Goal: Transaction & Acquisition: Purchase product/service

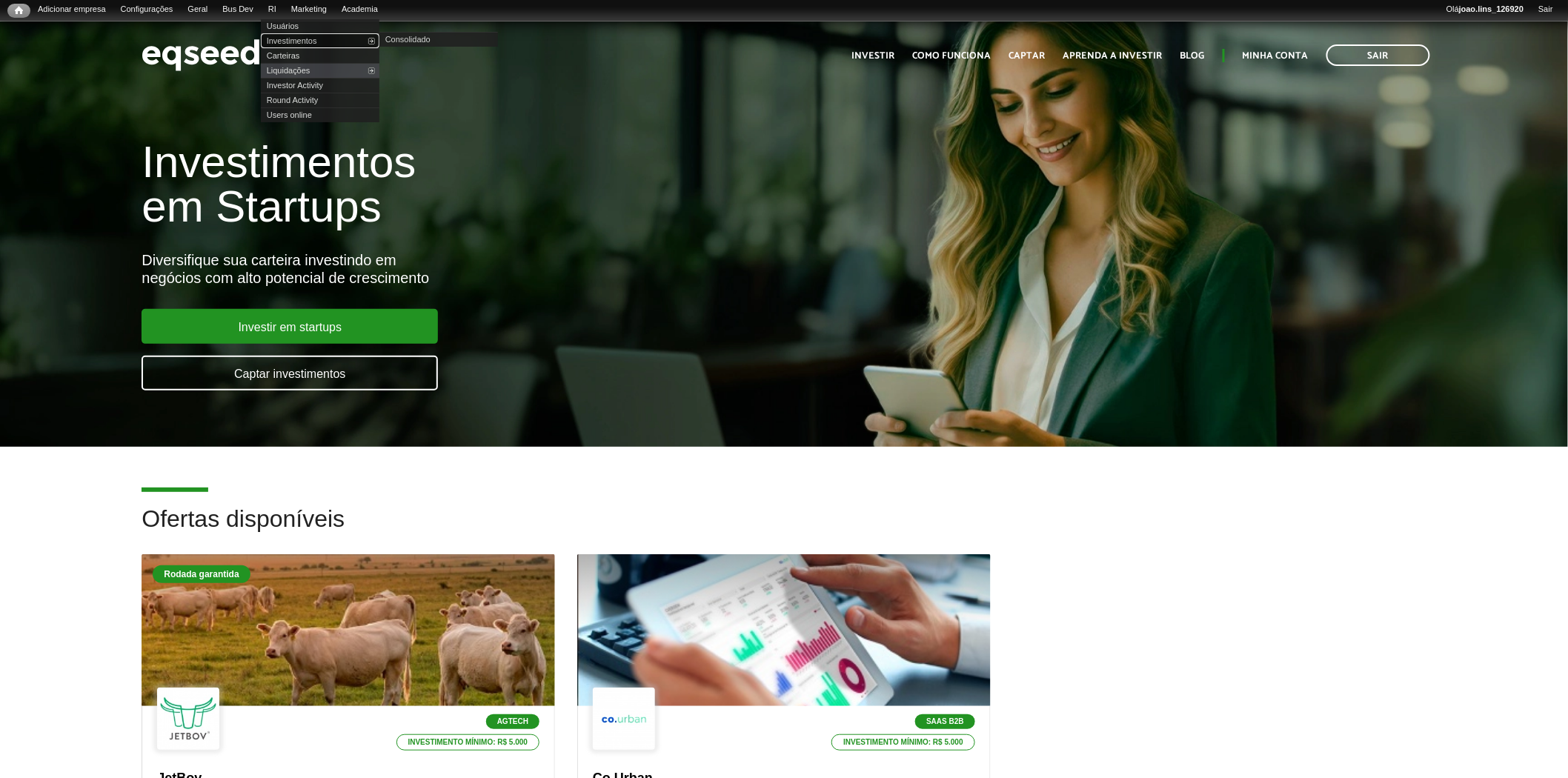
click at [302, 36] on link "Investimentos" at bounding box center [320, 41] width 119 height 15
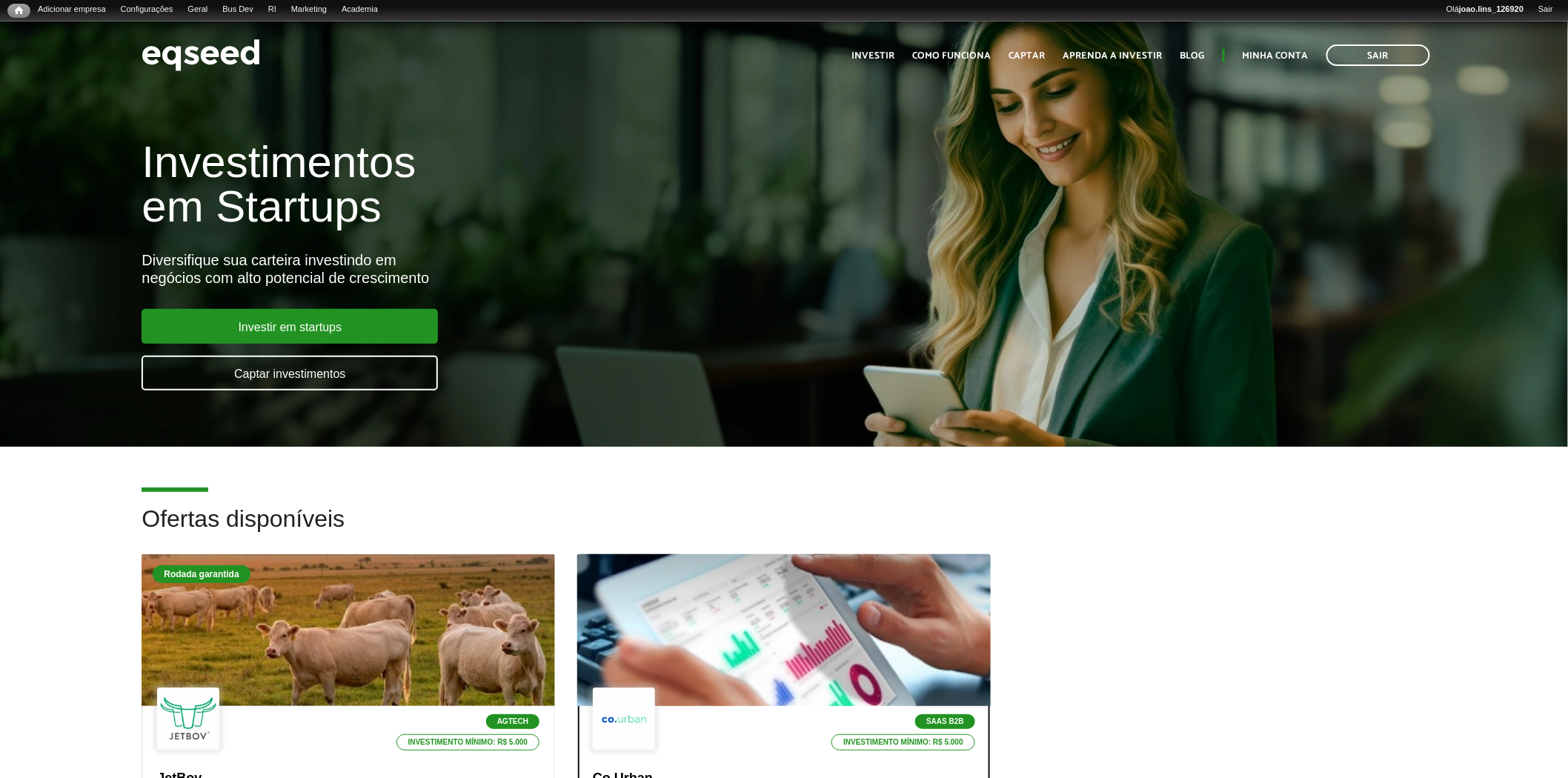
click at [781, 612] on div at bounding box center [783, 631] width 495 height 183
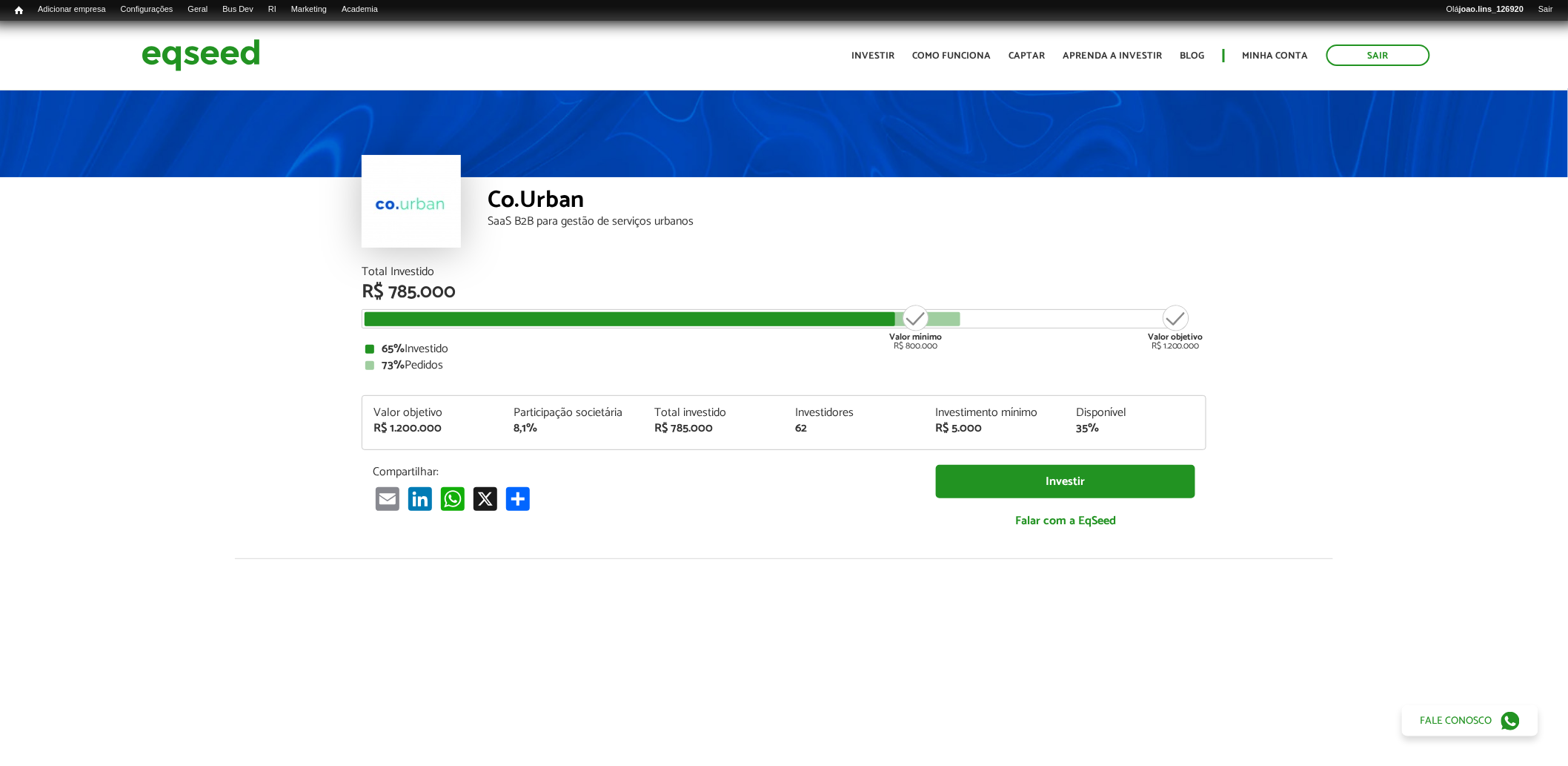
click at [291, 255] on article "Co.Urban SaaS B2B para gestão de serviços urbanos Total Investido R$ 785.000 Va…" at bounding box center [784, 576] width 1568 height 975
click at [691, 238] on div "Co.Urban SaaS B2B para gestão de serviços urbanos" at bounding box center [847, 221] width 719 height 89
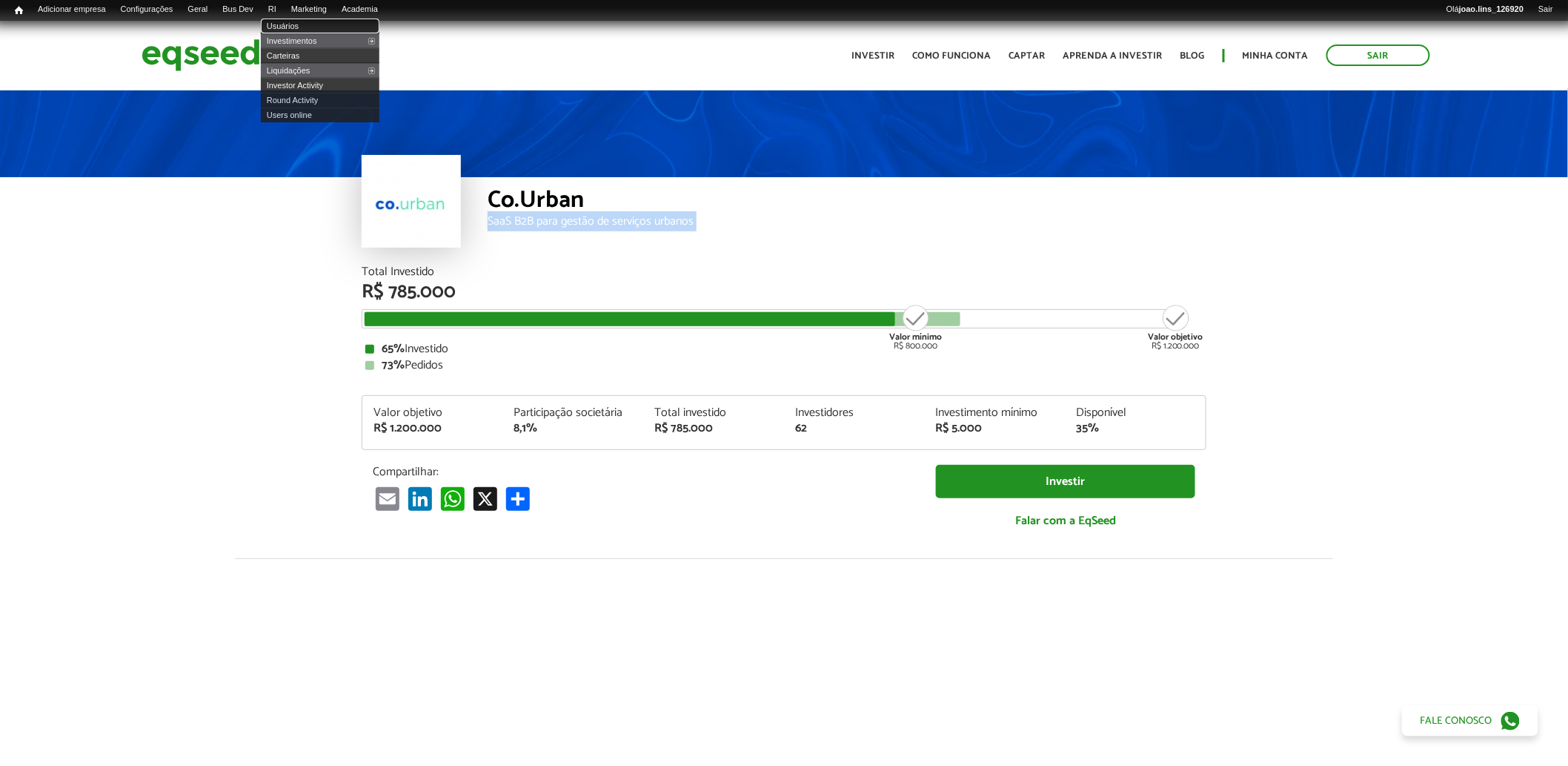
click at [294, 24] on link "Usuários" at bounding box center [320, 26] width 119 height 15
